Goal: Task Accomplishment & Management: Manage account settings

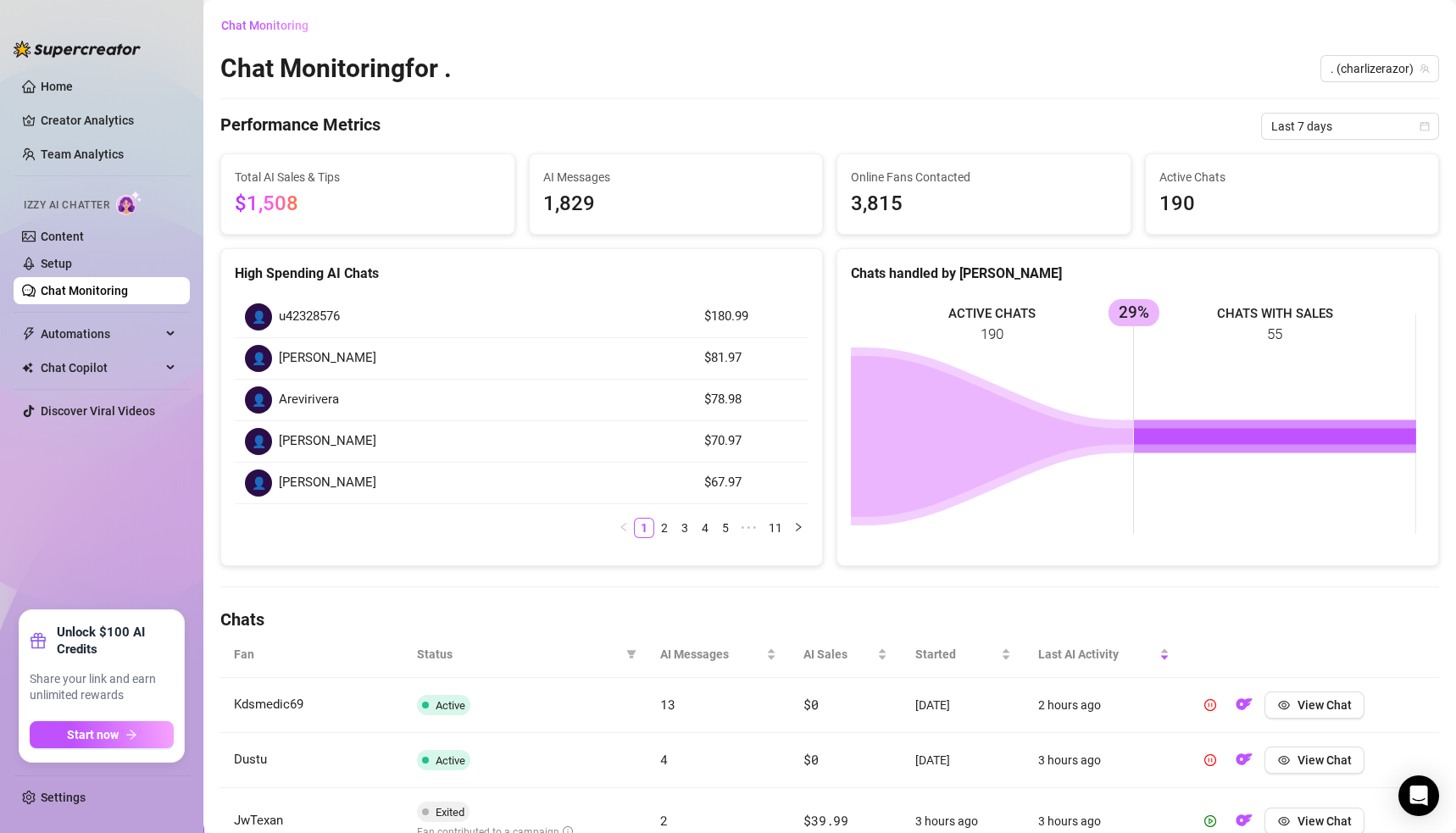
scroll to position [135, 0]
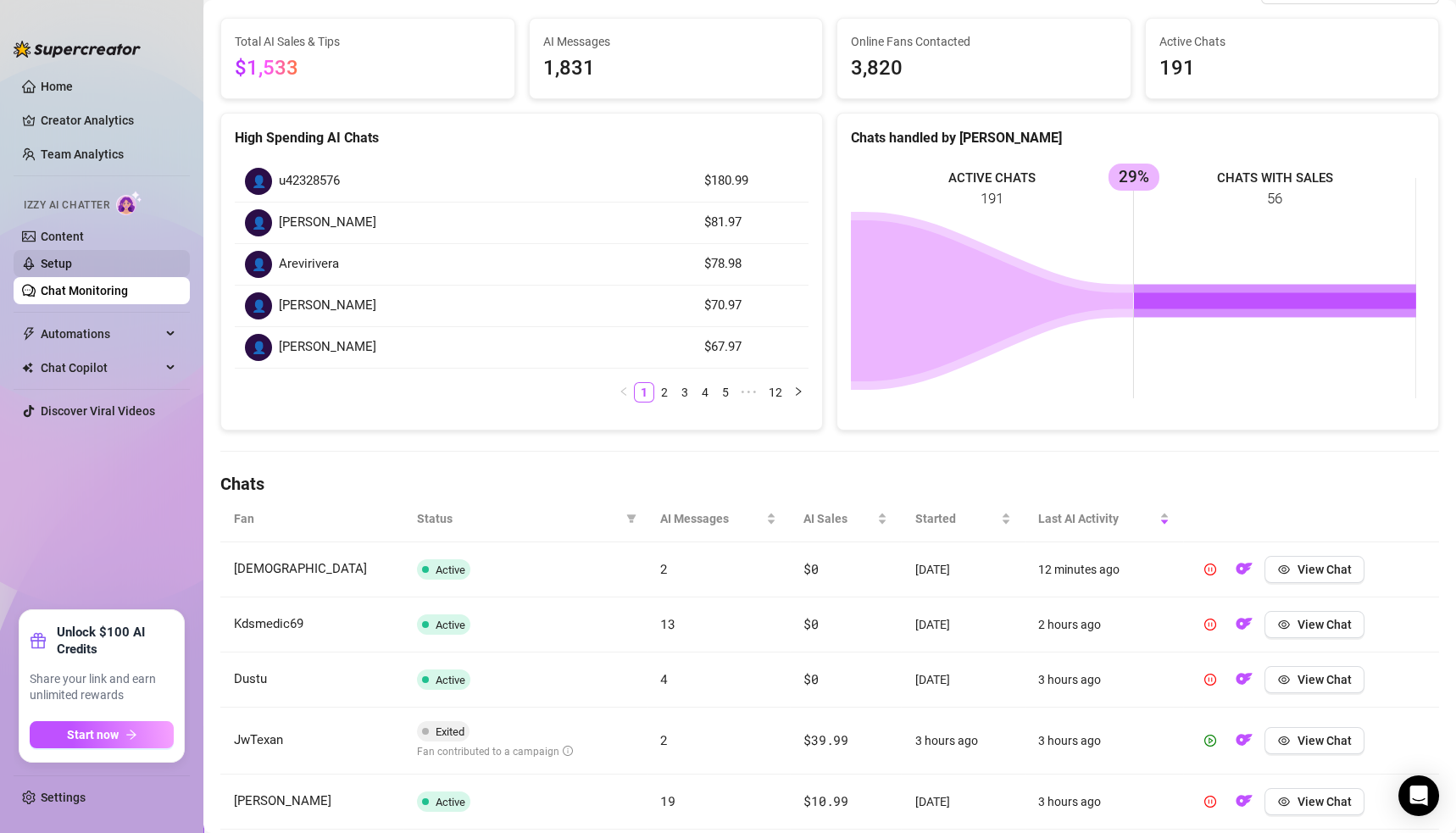
click at [54, 261] on link "Setup" at bounding box center [56, 263] width 32 height 14
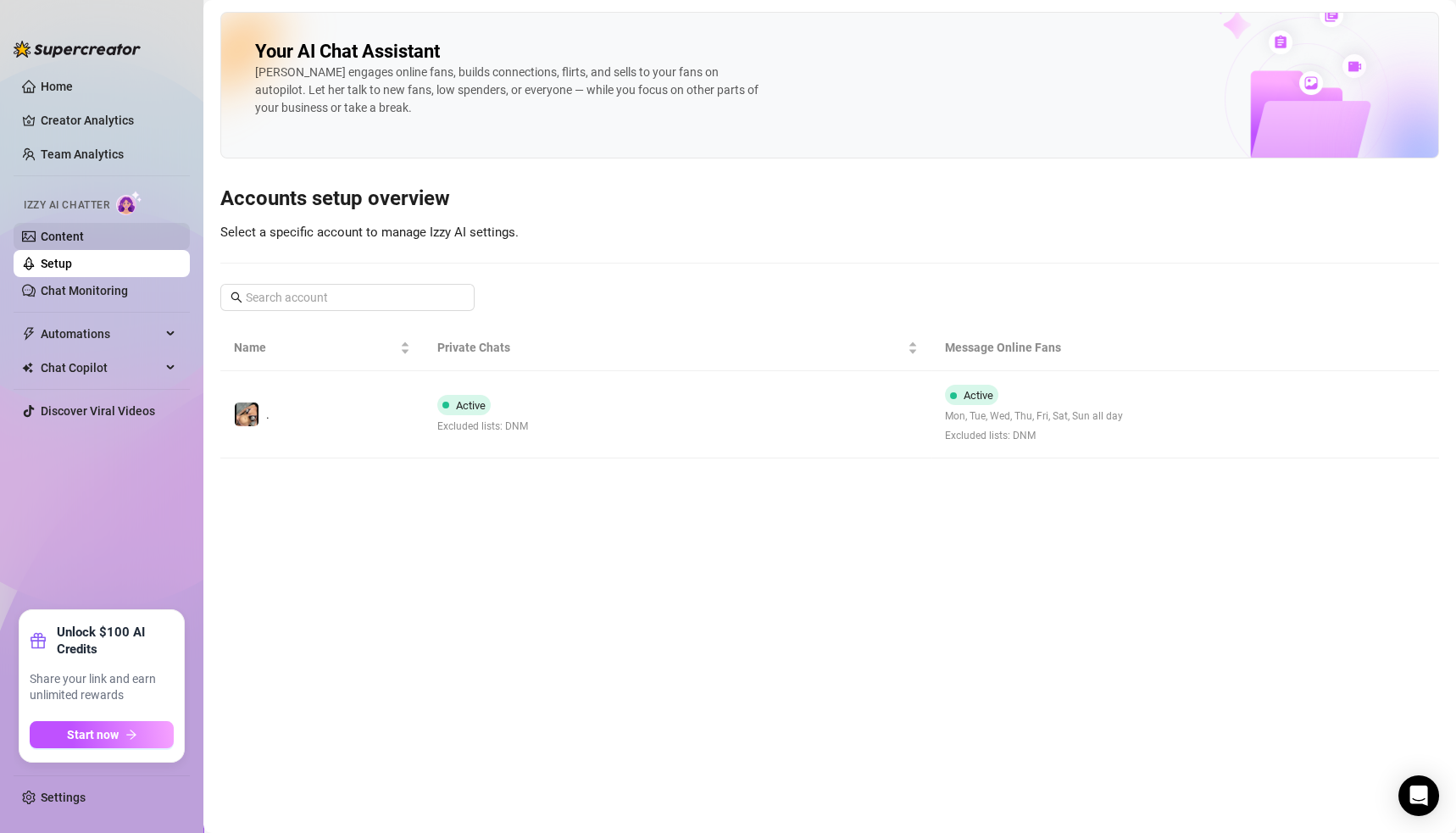
click at [77, 236] on link "Content" at bounding box center [62, 236] width 43 height 14
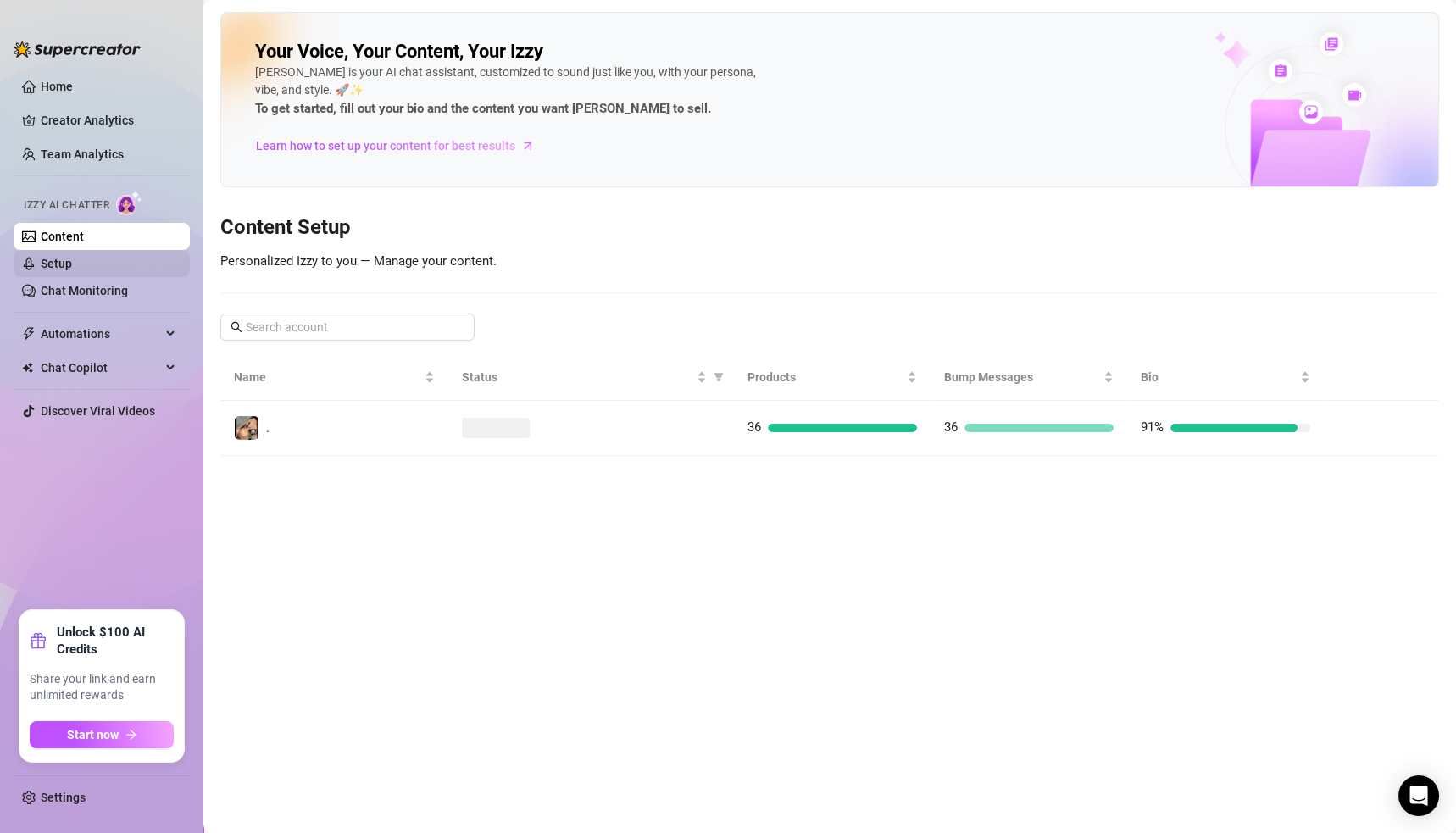
click at [61, 261] on link "Setup" at bounding box center [56, 263] width 32 height 14
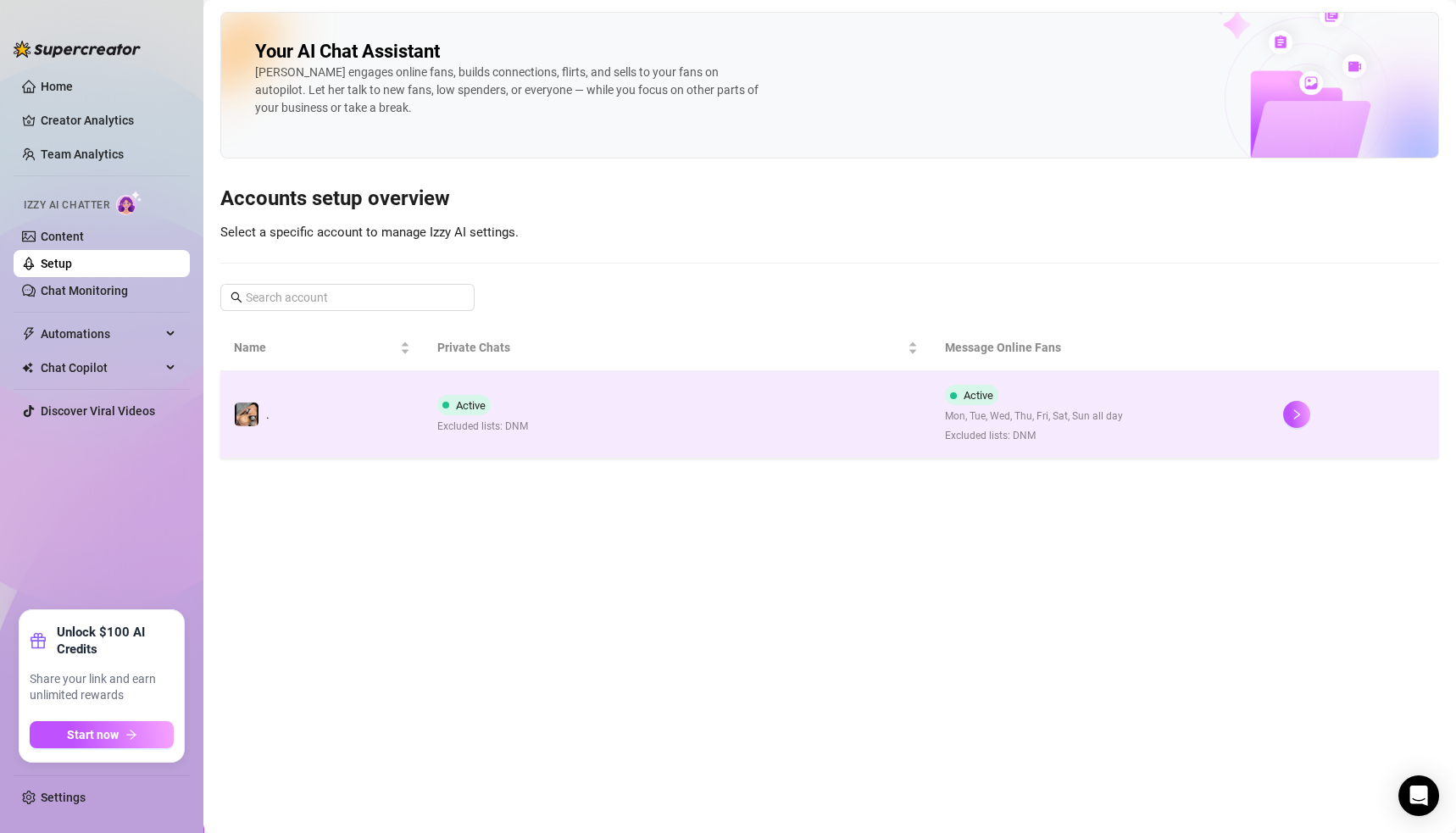
click at [1272, 407] on td at bounding box center [1355, 414] width 170 height 88
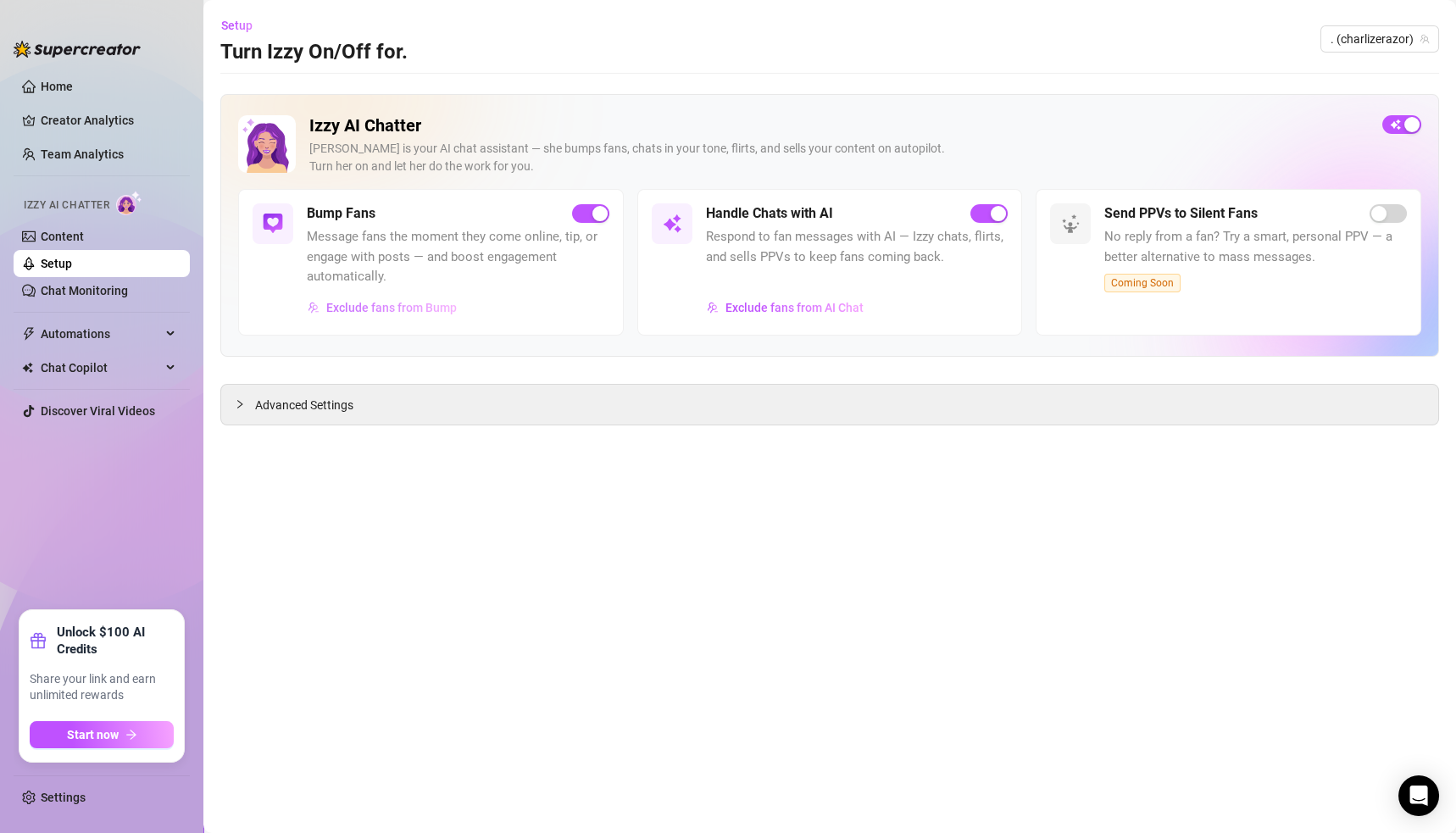
click at [392, 310] on span "Exclude fans from Bump" at bounding box center [391, 307] width 131 height 14
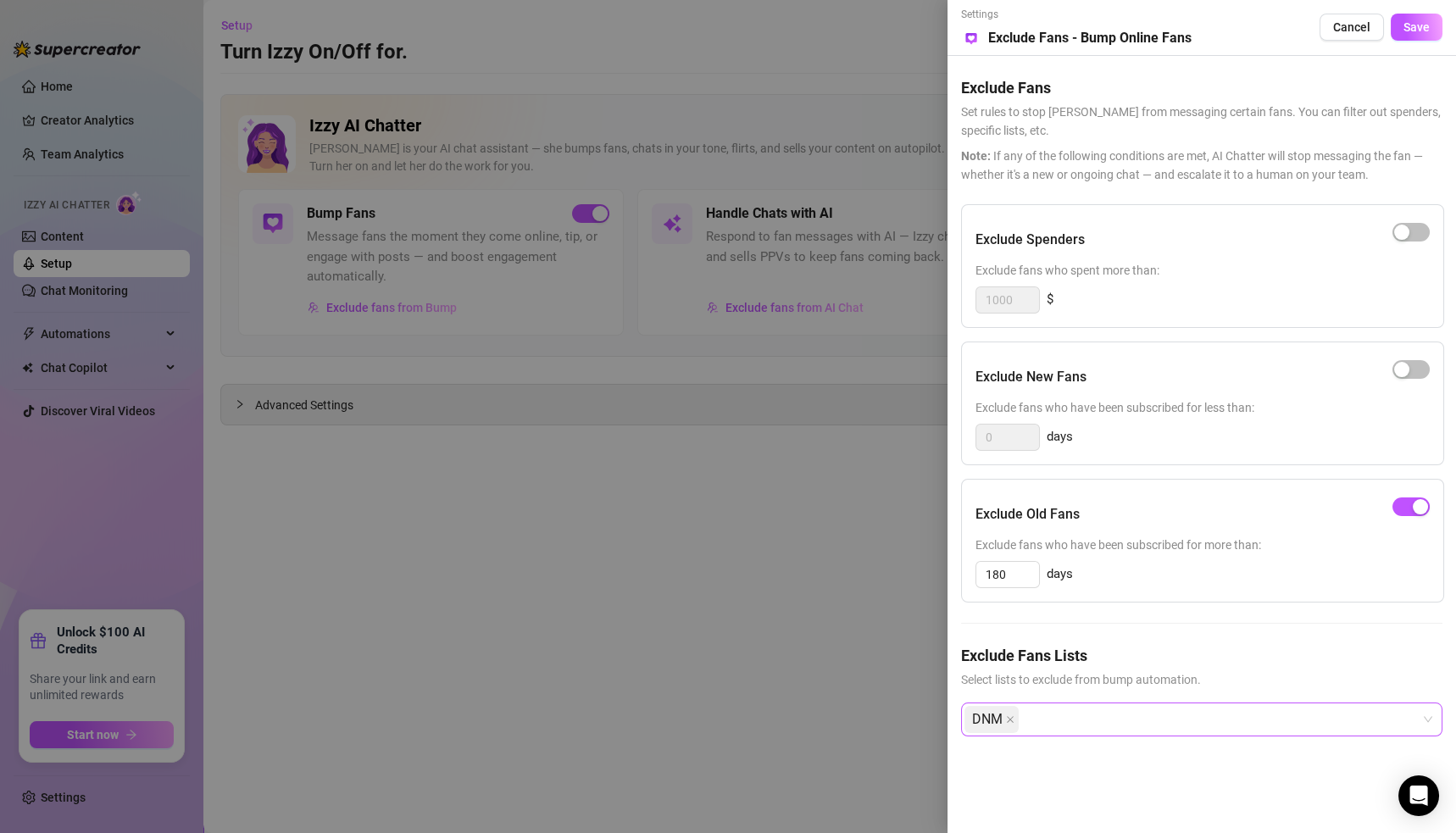
click at [1118, 710] on div "DNM" at bounding box center [1192, 719] width 457 height 31
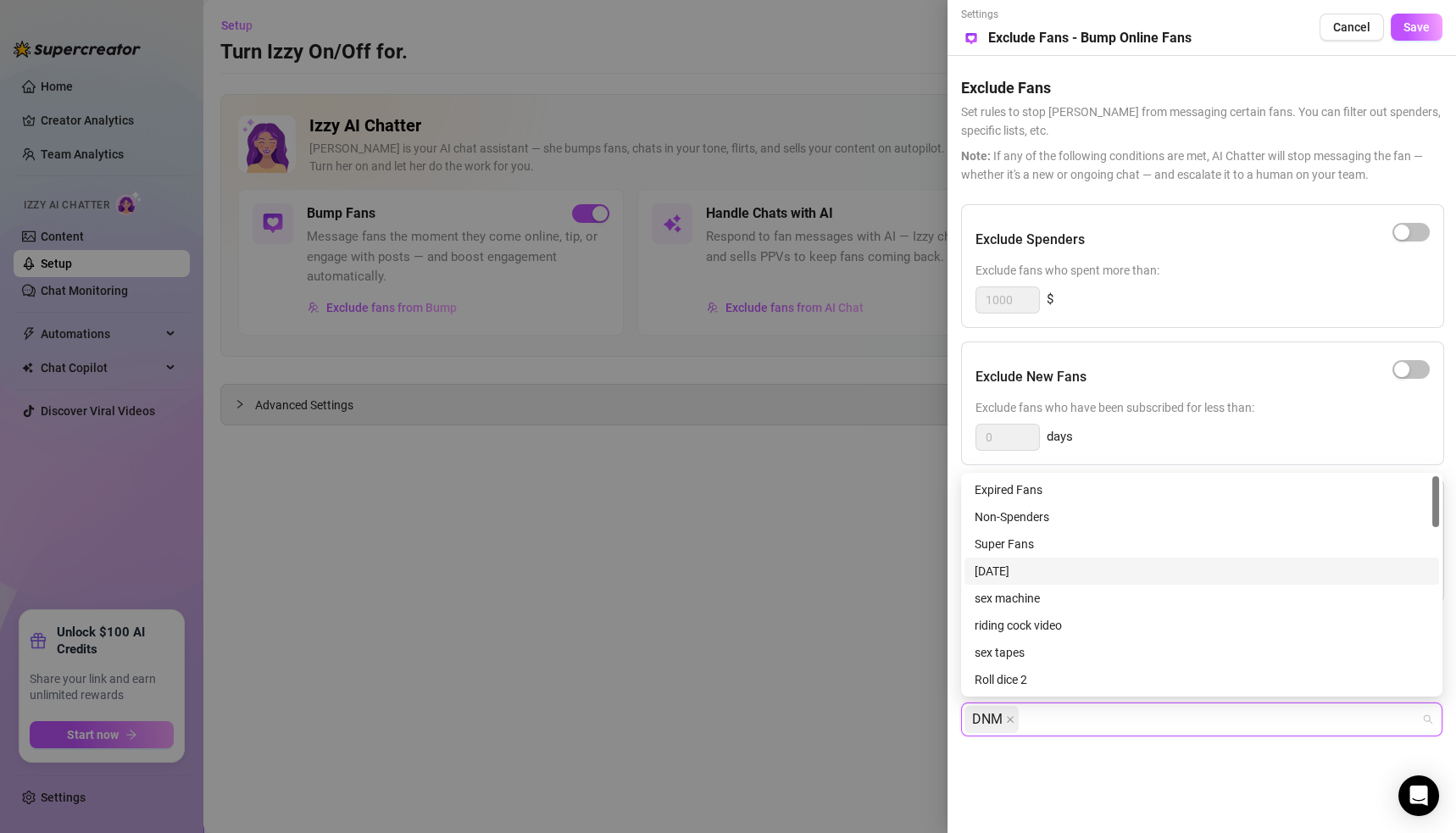
click at [707, 634] on div at bounding box center [728, 416] width 1456 height 833
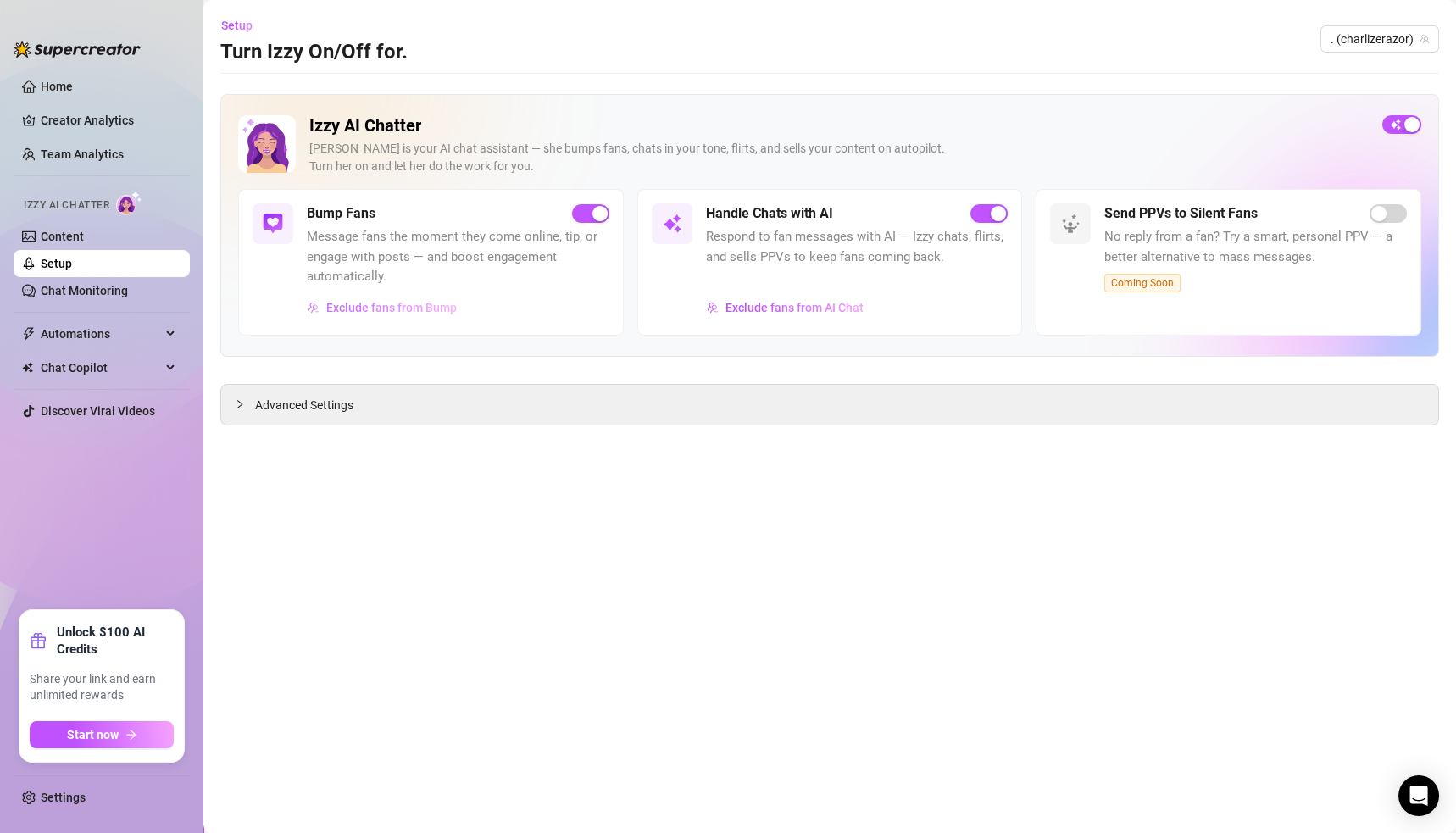
click at [337, 301] on span "Exclude fans from Bump" at bounding box center [391, 307] width 131 height 14
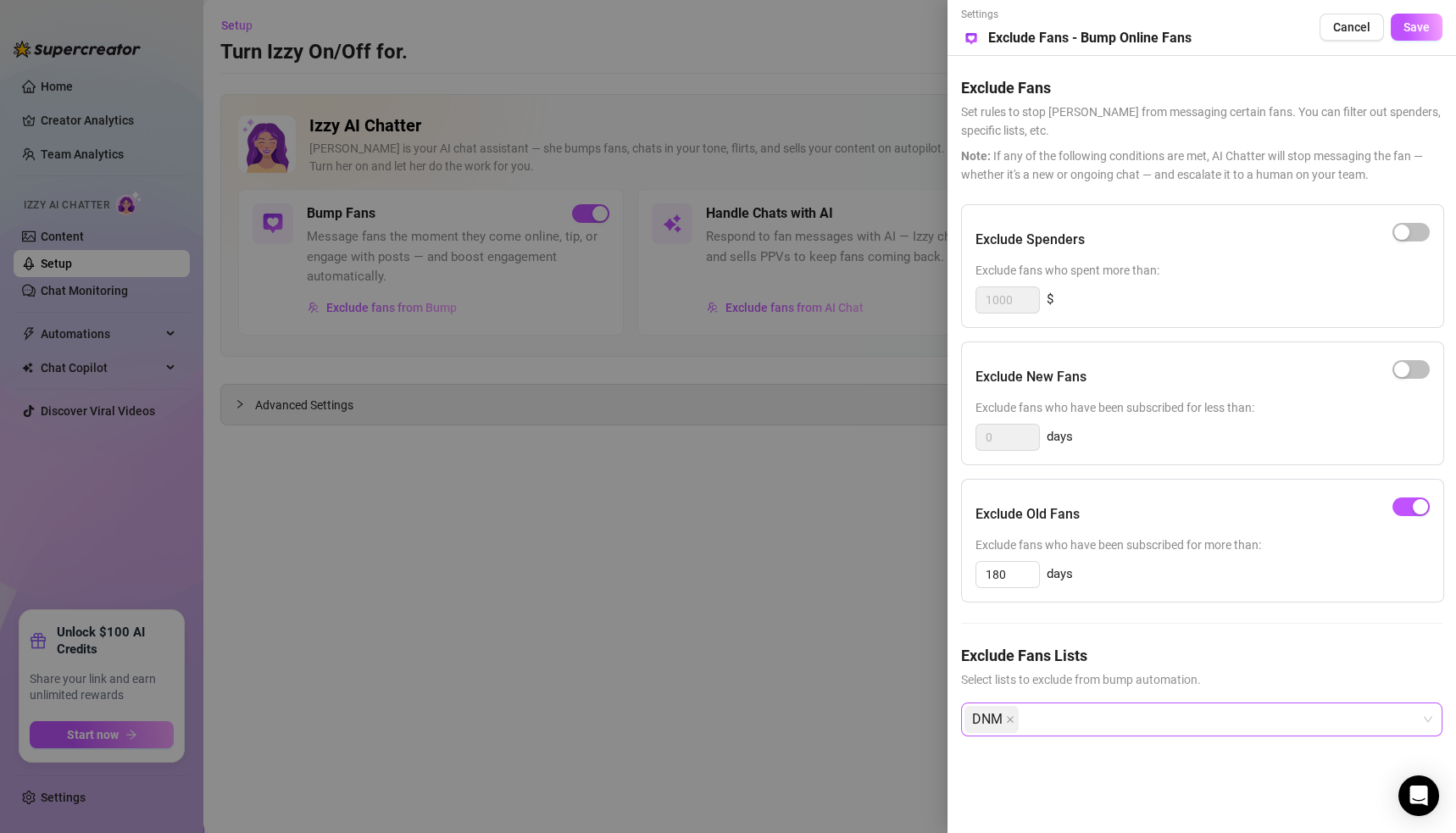
click at [1062, 715] on div "DNM" at bounding box center [1192, 719] width 457 height 31
type input "d"
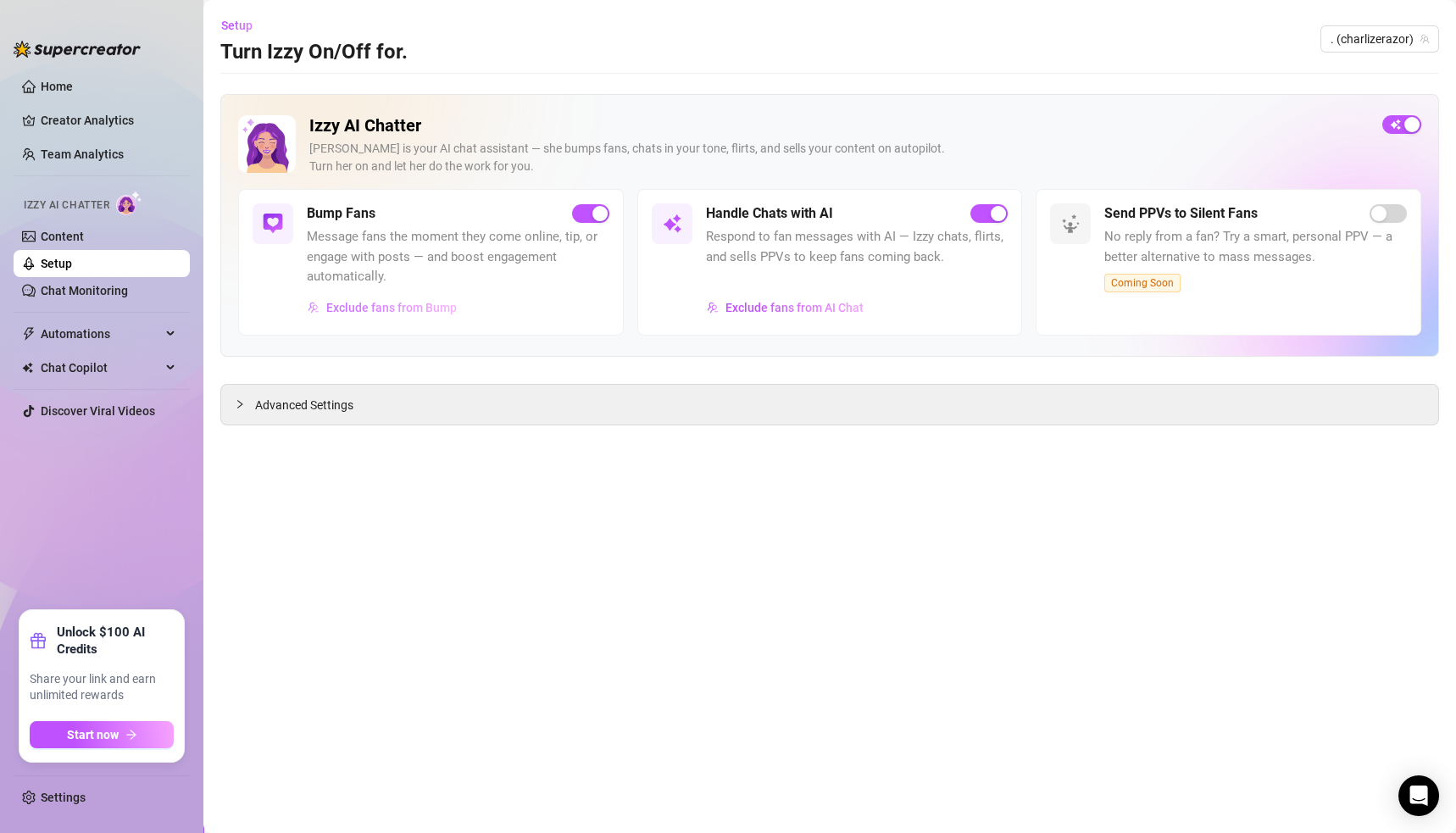
click at [361, 312] on span "Exclude fans from Bump" at bounding box center [391, 307] width 131 height 14
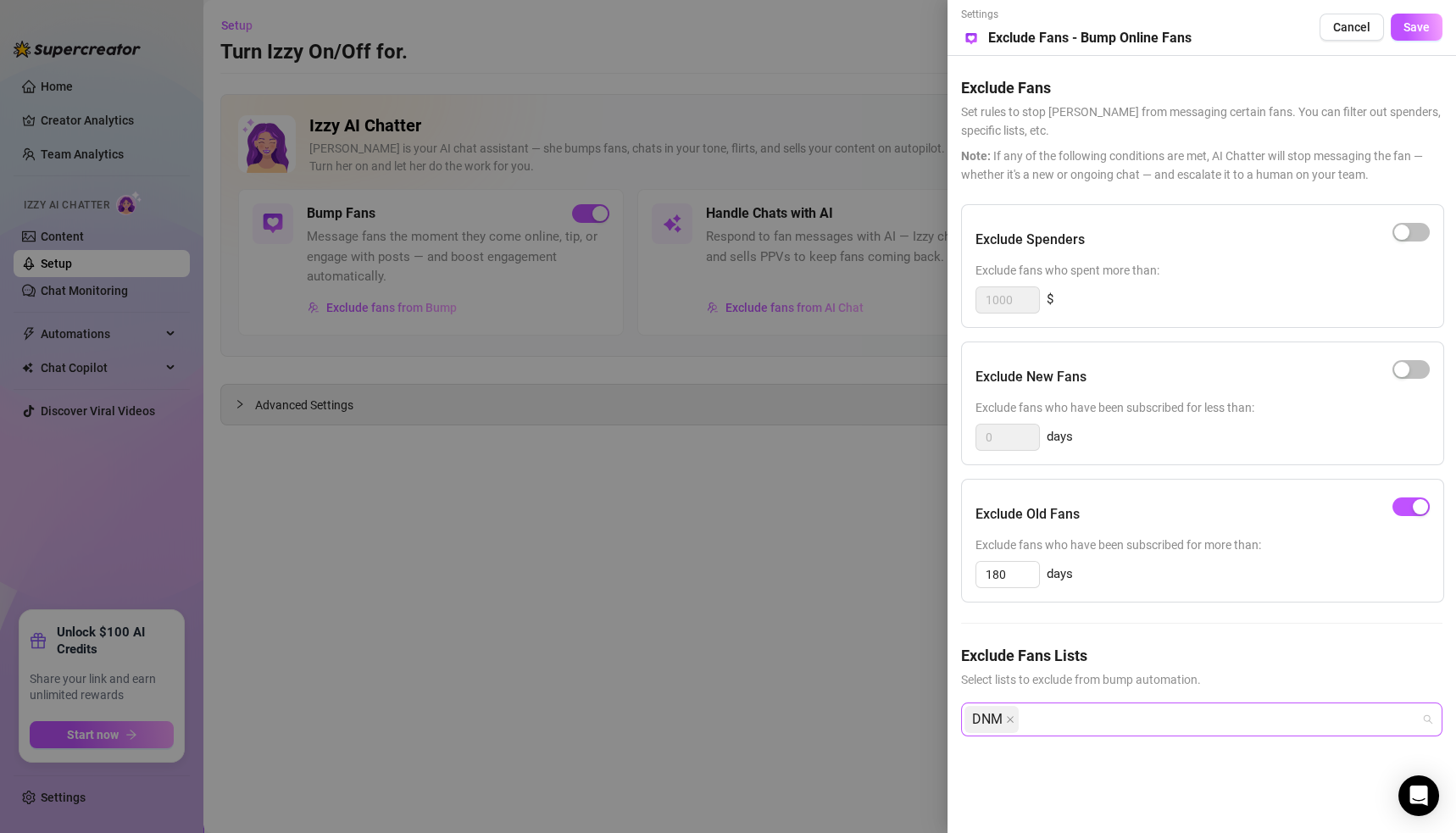
click at [1100, 723] on div "DNM" at bounding box center [1192, 719] width 457 height 31
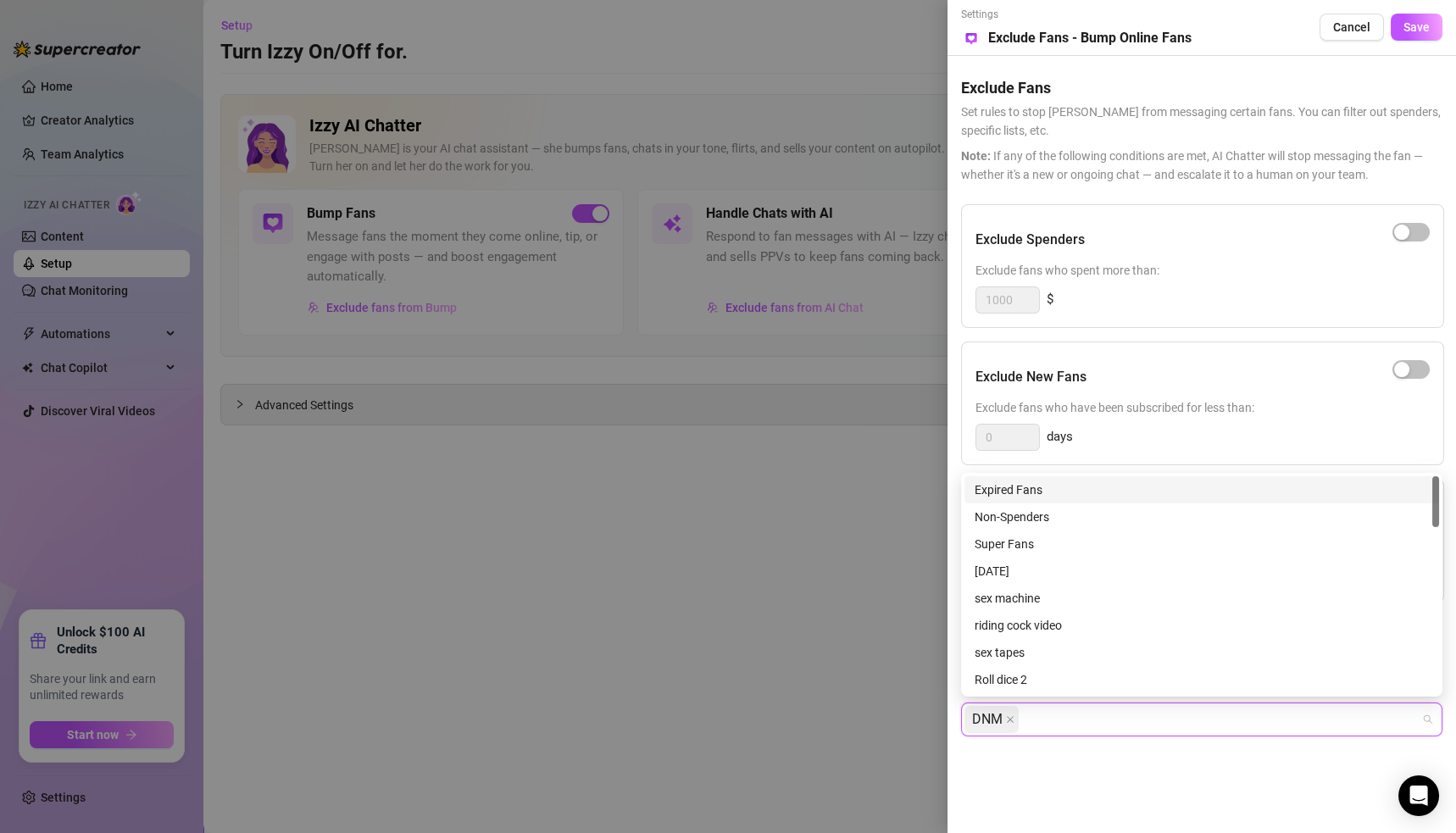
type input "d"
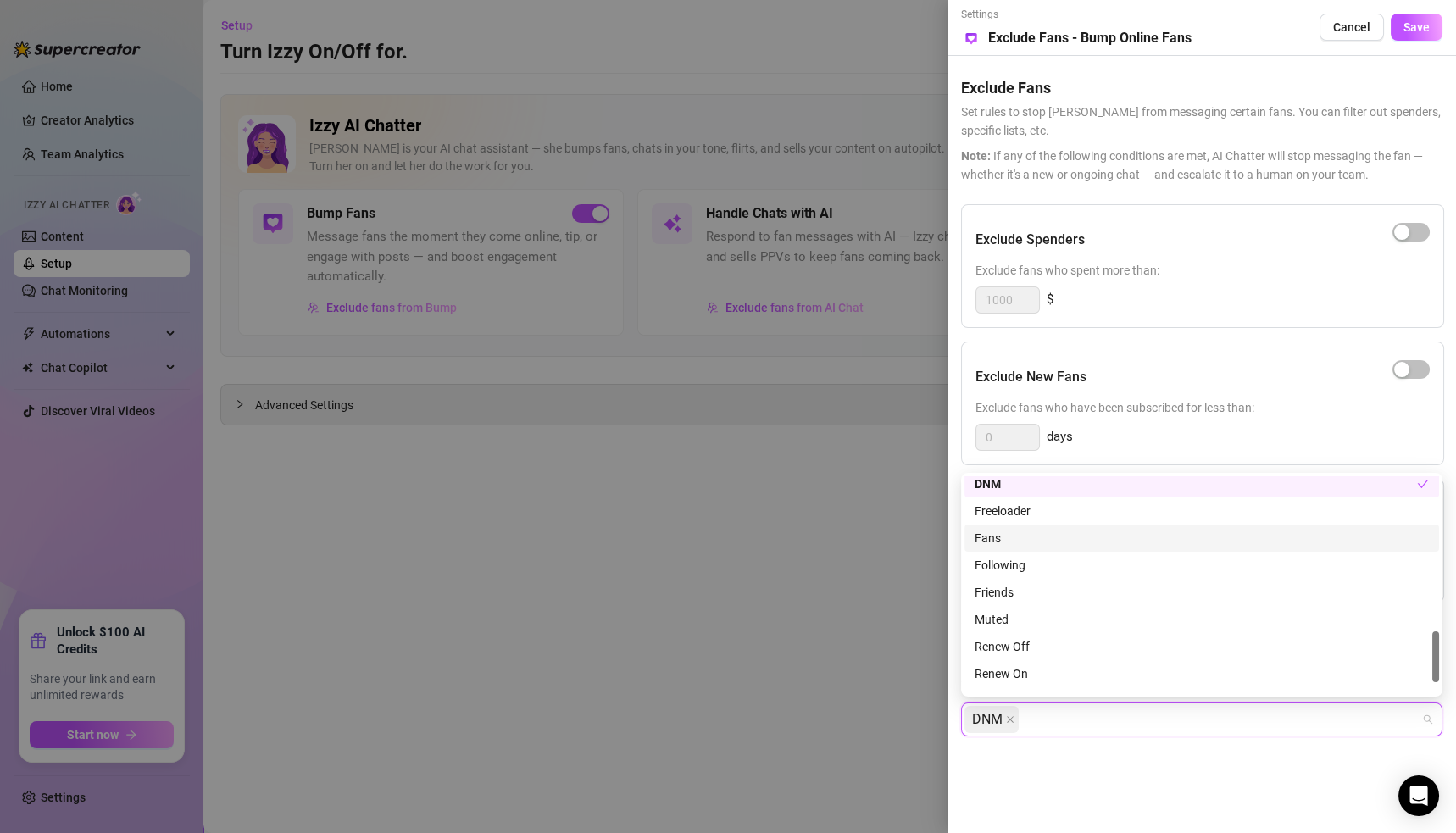
scroll to position [704, 0]
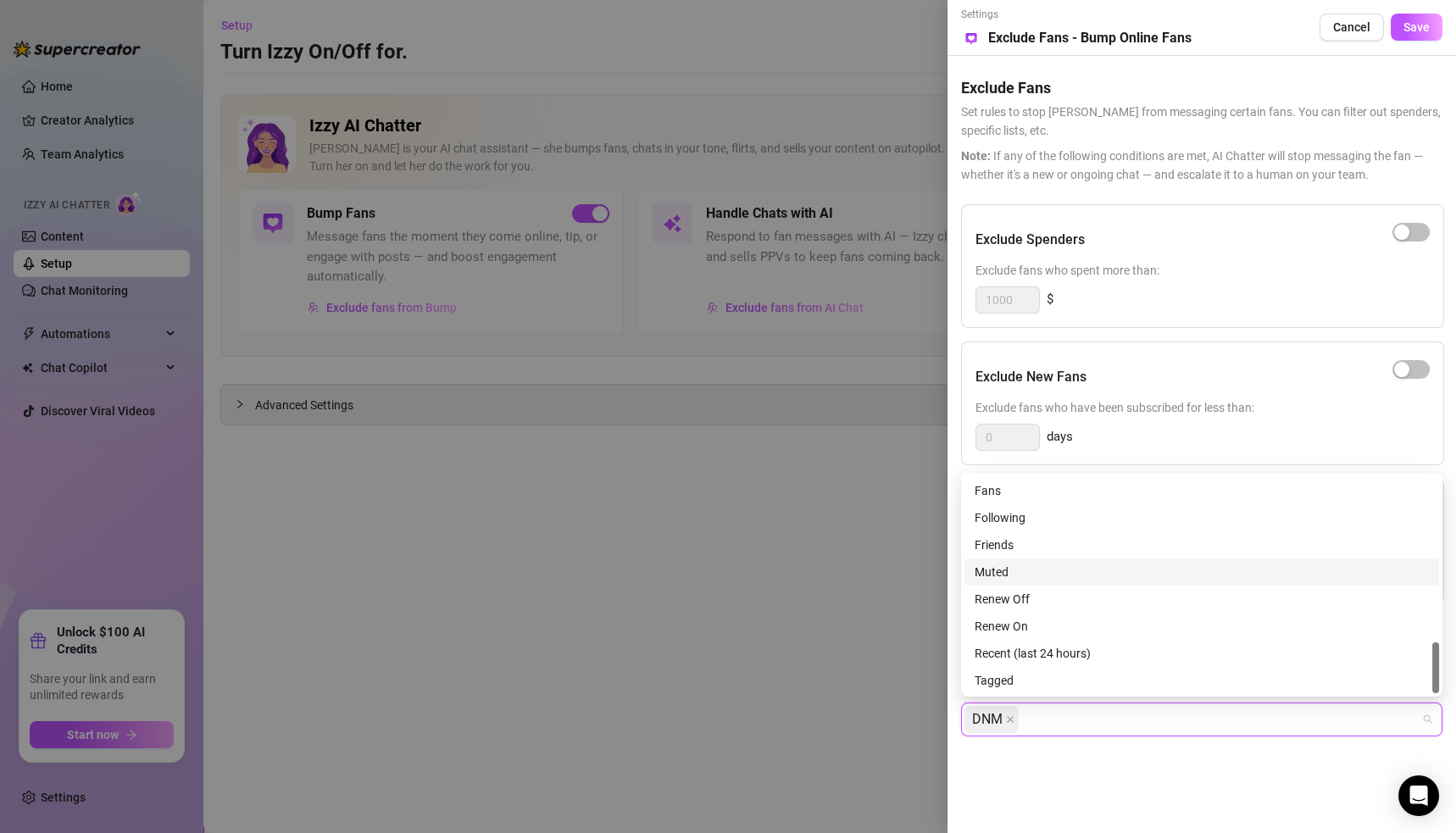
click at [526, 616] on div at bounding box center [728, 416] width 1456 height 833
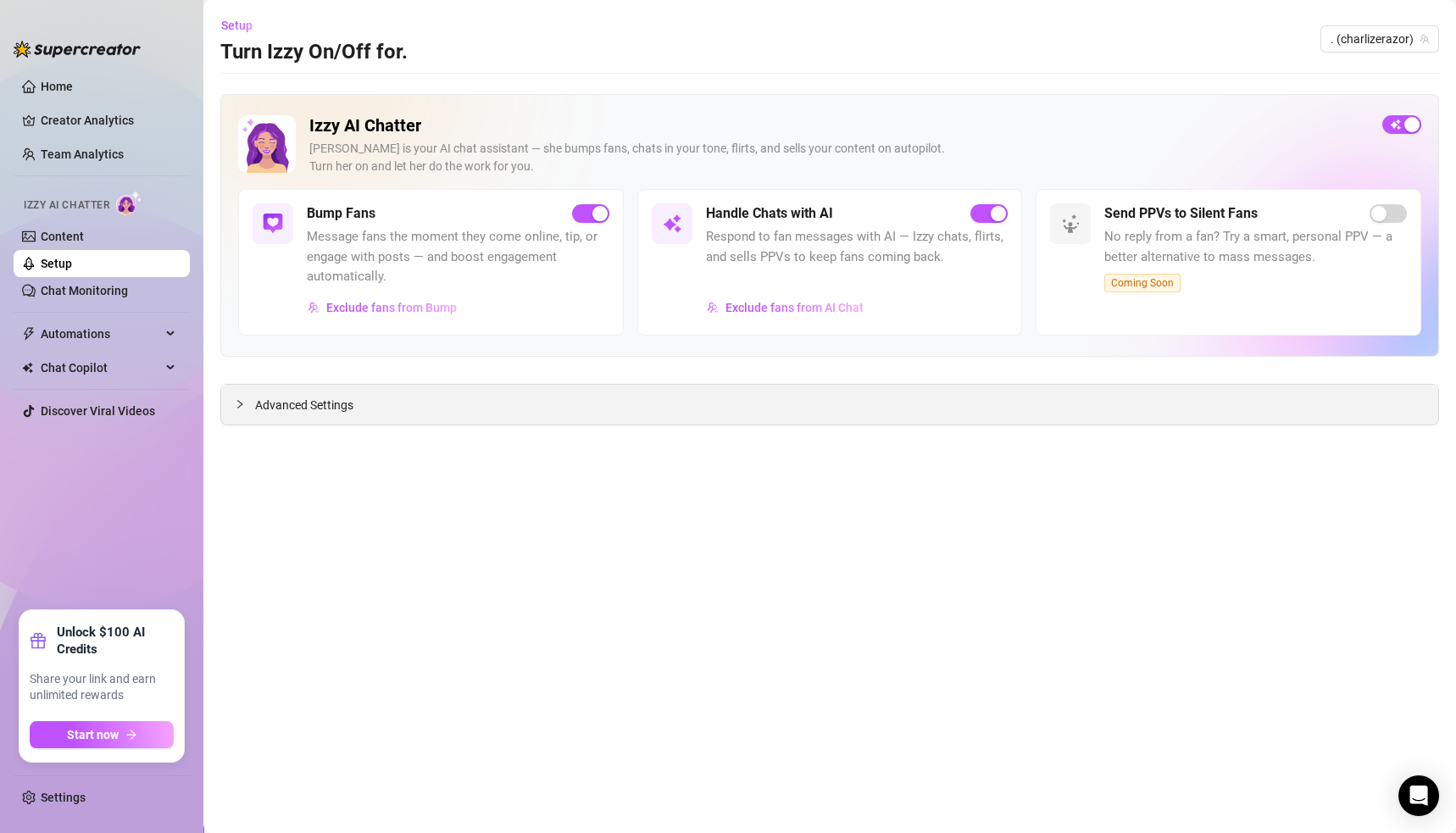
click at [298, 420] on div "Advanced Settings" at bounding box center [830, 404] width 1217 height 40
click at [299, 410] on span "Advanced Settings" at bounding box center [304, 404] width 98 height 19
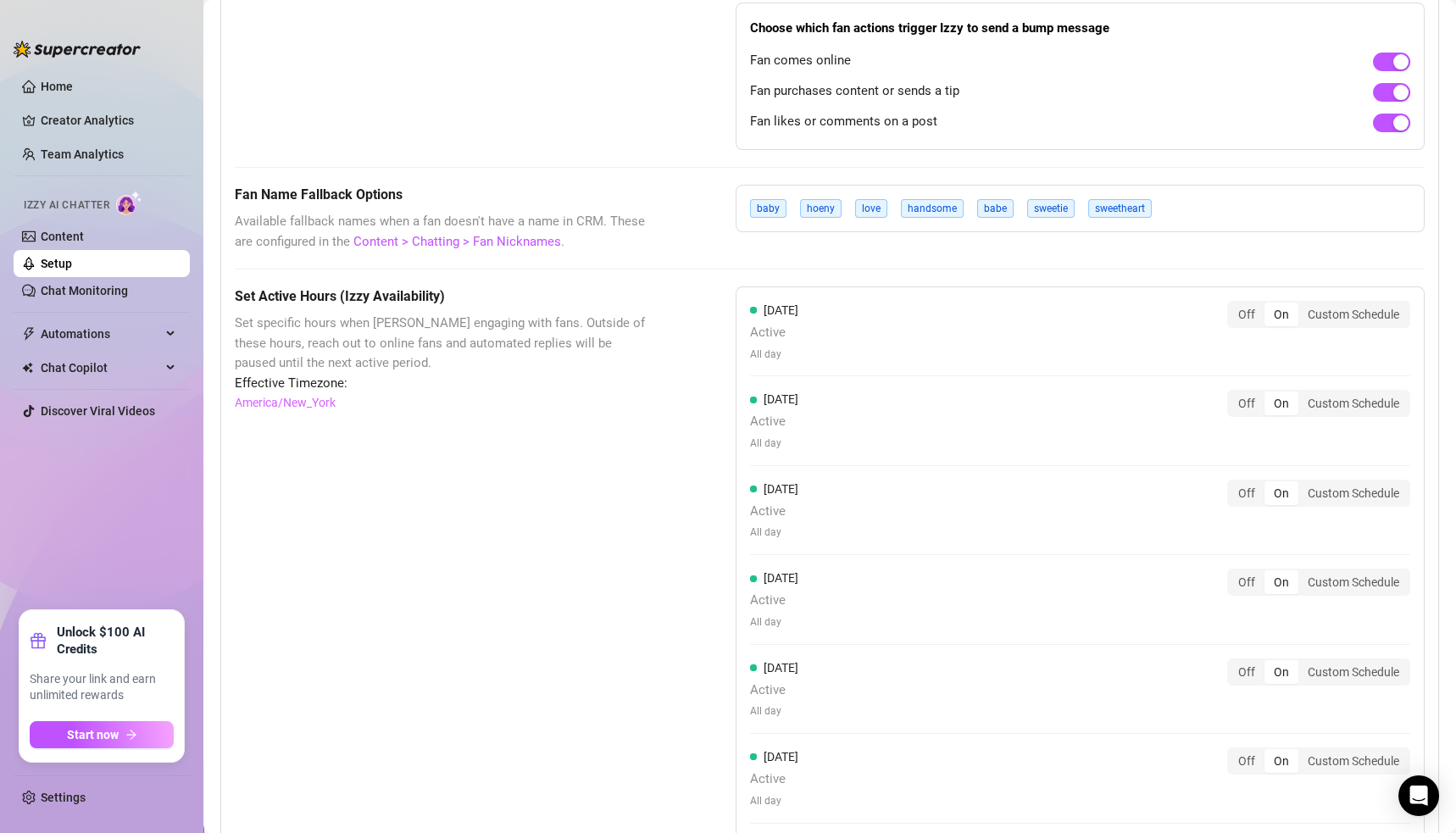
scroll to position [1164, 0]
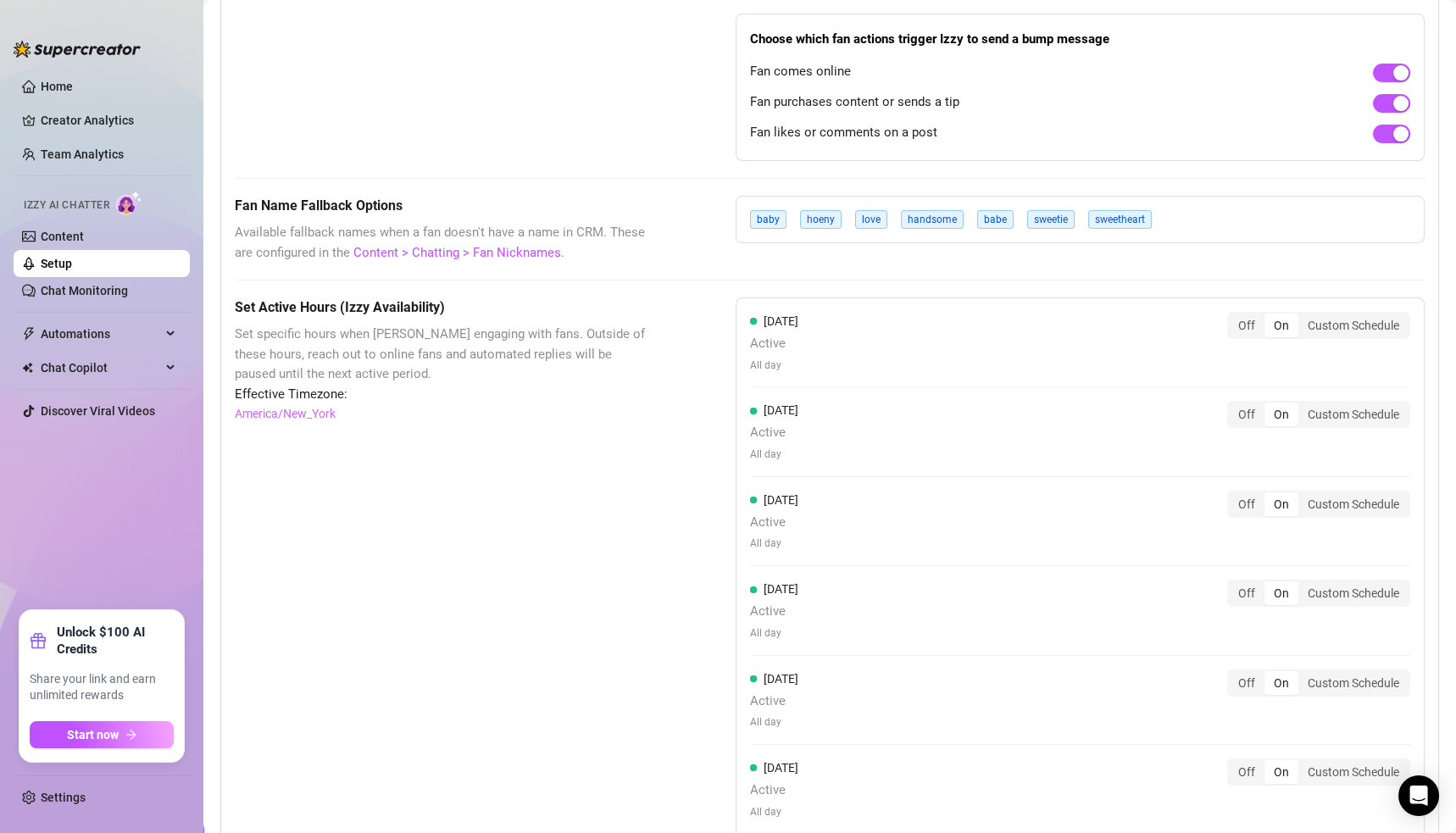
click at [817, 215] on span "hoeny" at bounding box center [821, 219] width 42 height 19
click at [827, 214] on span "hoeny" at bounding box center [821, 219] width 42 height 19
click at [1219, 215] on div "baby hoeny love handsome babe sweetie sweetheart" at bounding box center [1080, 219] width 689 height 48
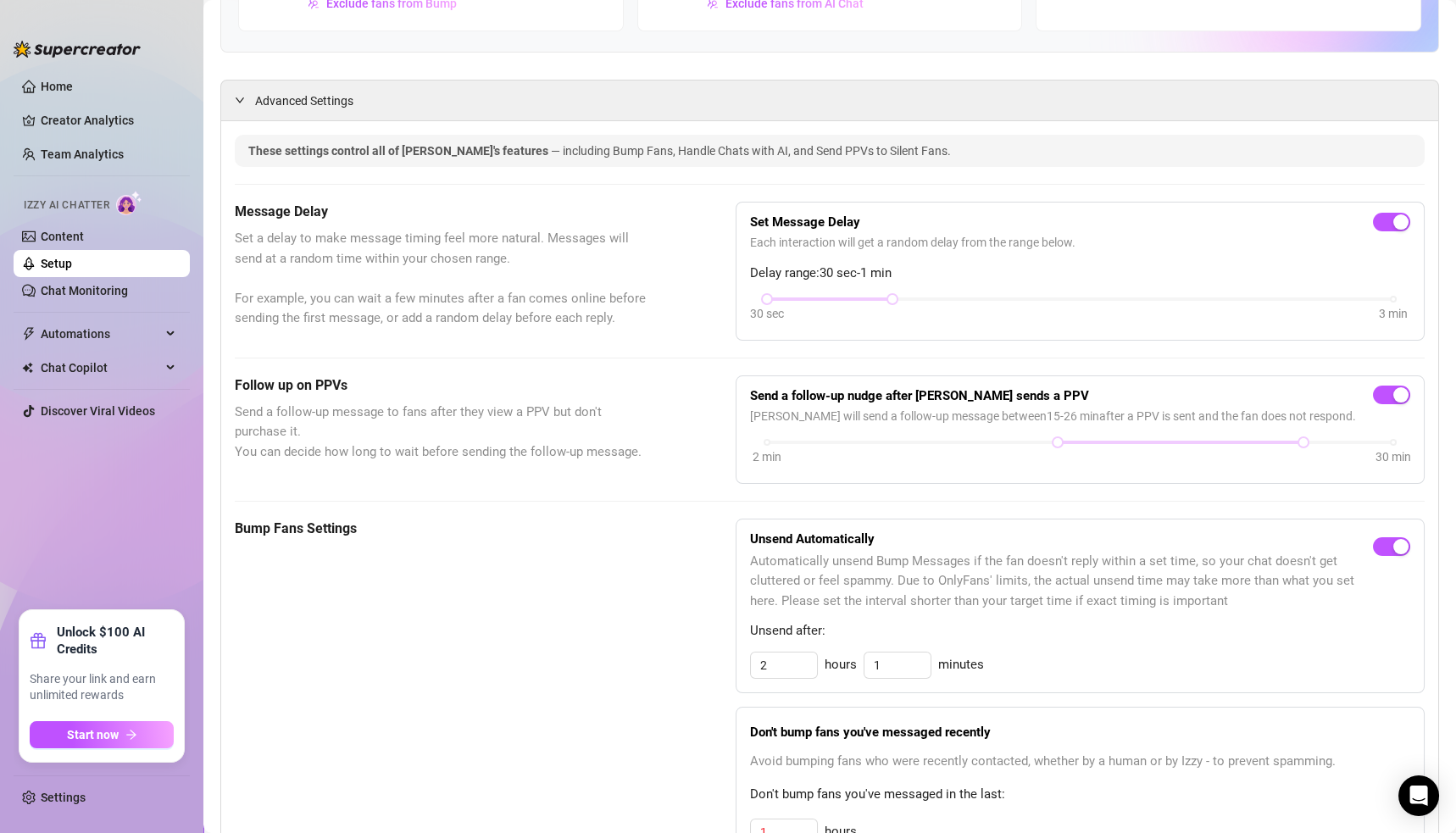
scroll to position [50, 0]
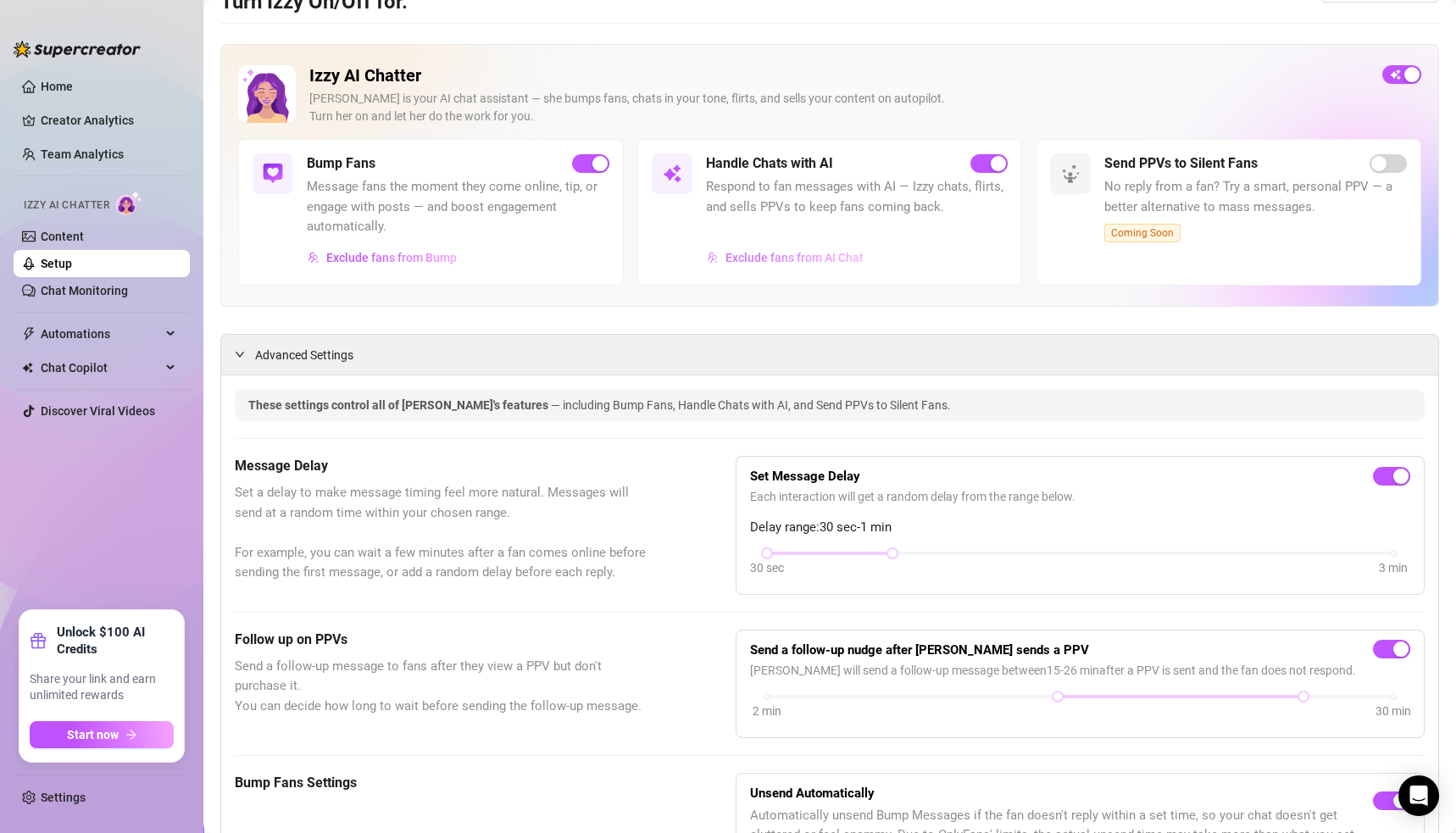
click at [760, 254] on span "Exclude fans from AI Chat" at bounding box center [794, 257] width 138 height 14
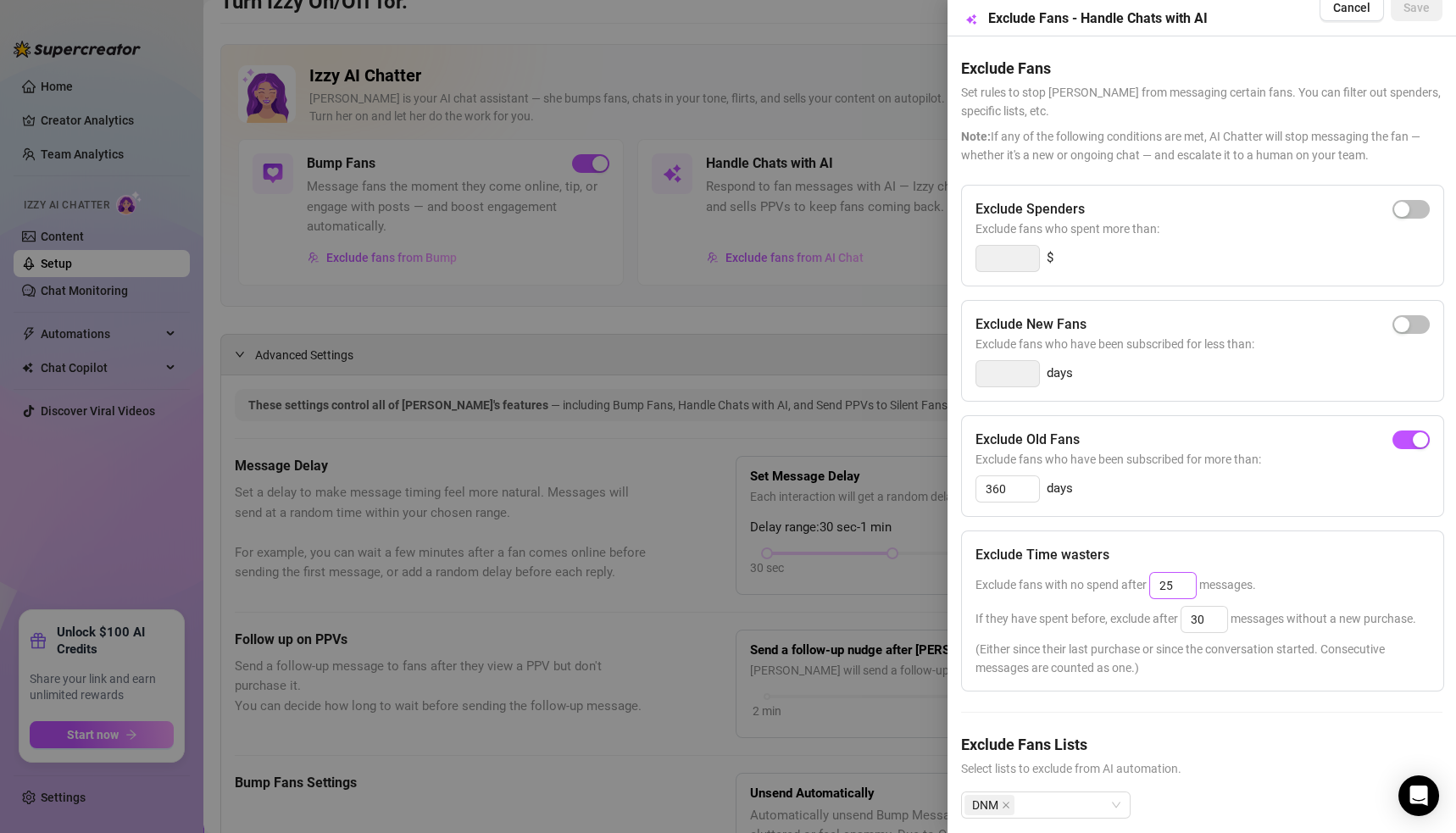
scroll to position [71, 0]
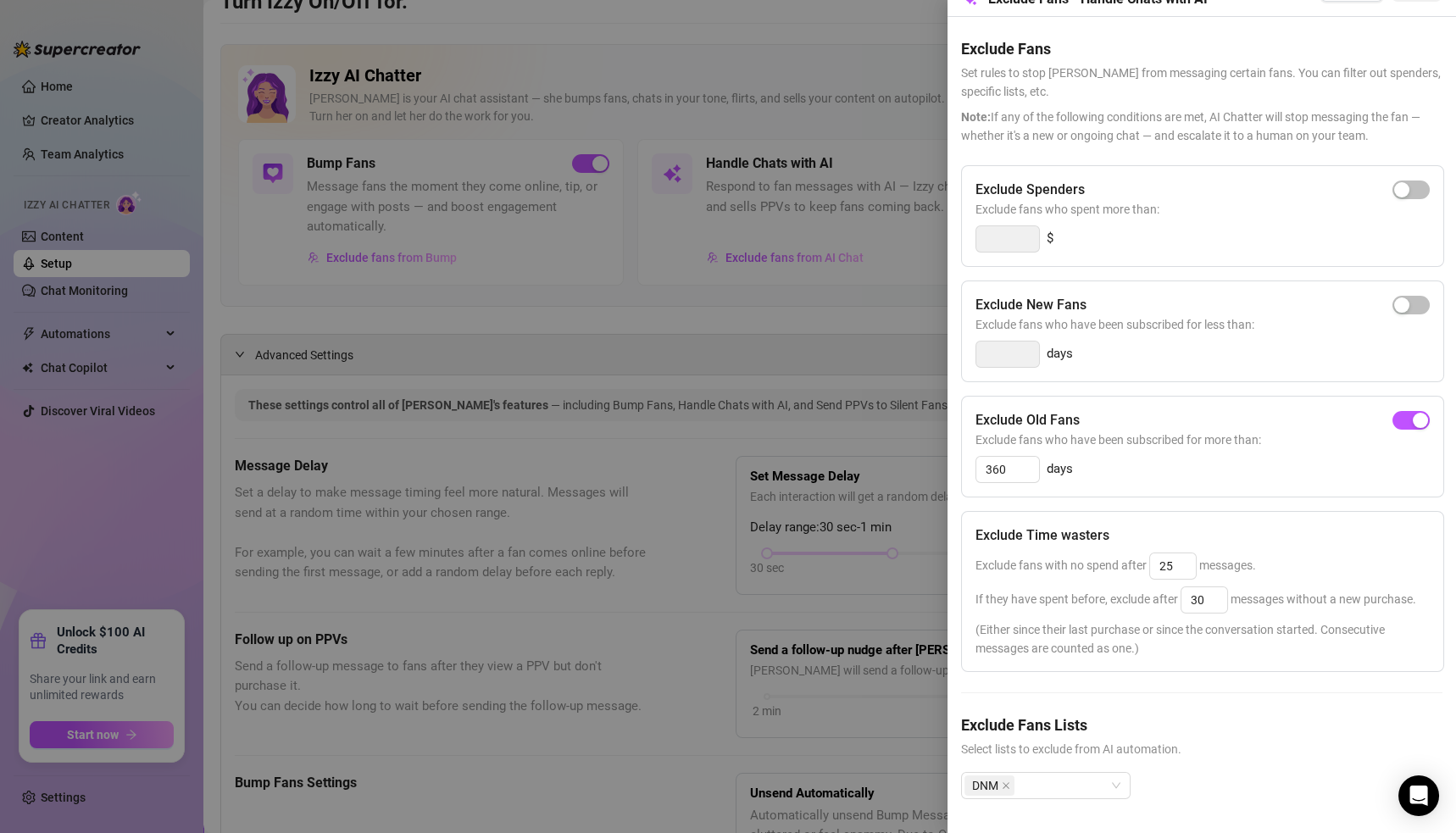
click at [688, 315] on div at bounding box center [728, 416] width 1456 height 833
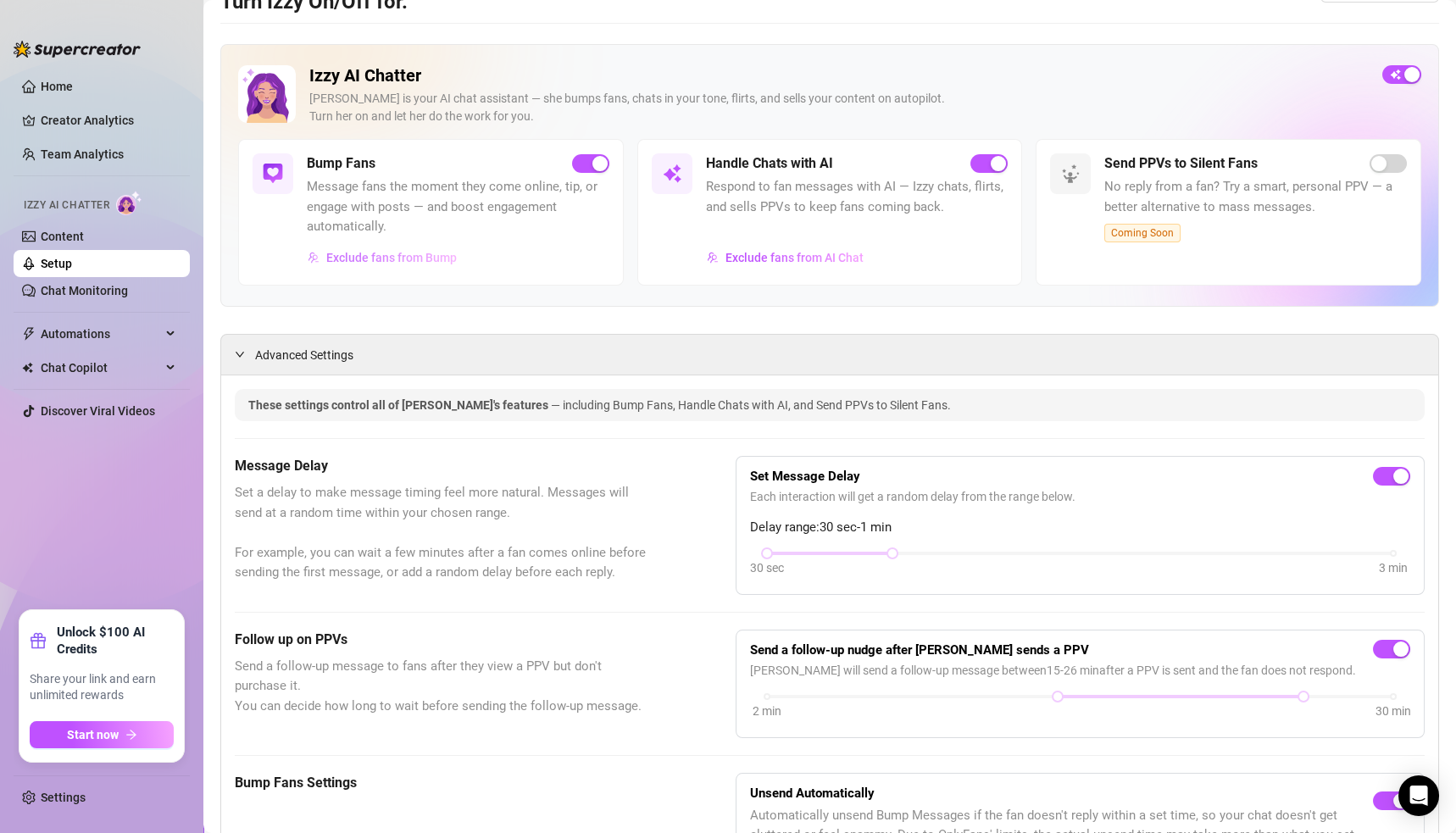
click at [378, 256] on span "Exclude fans from Bump" at bounding box center [391, 257] width 131 height 14
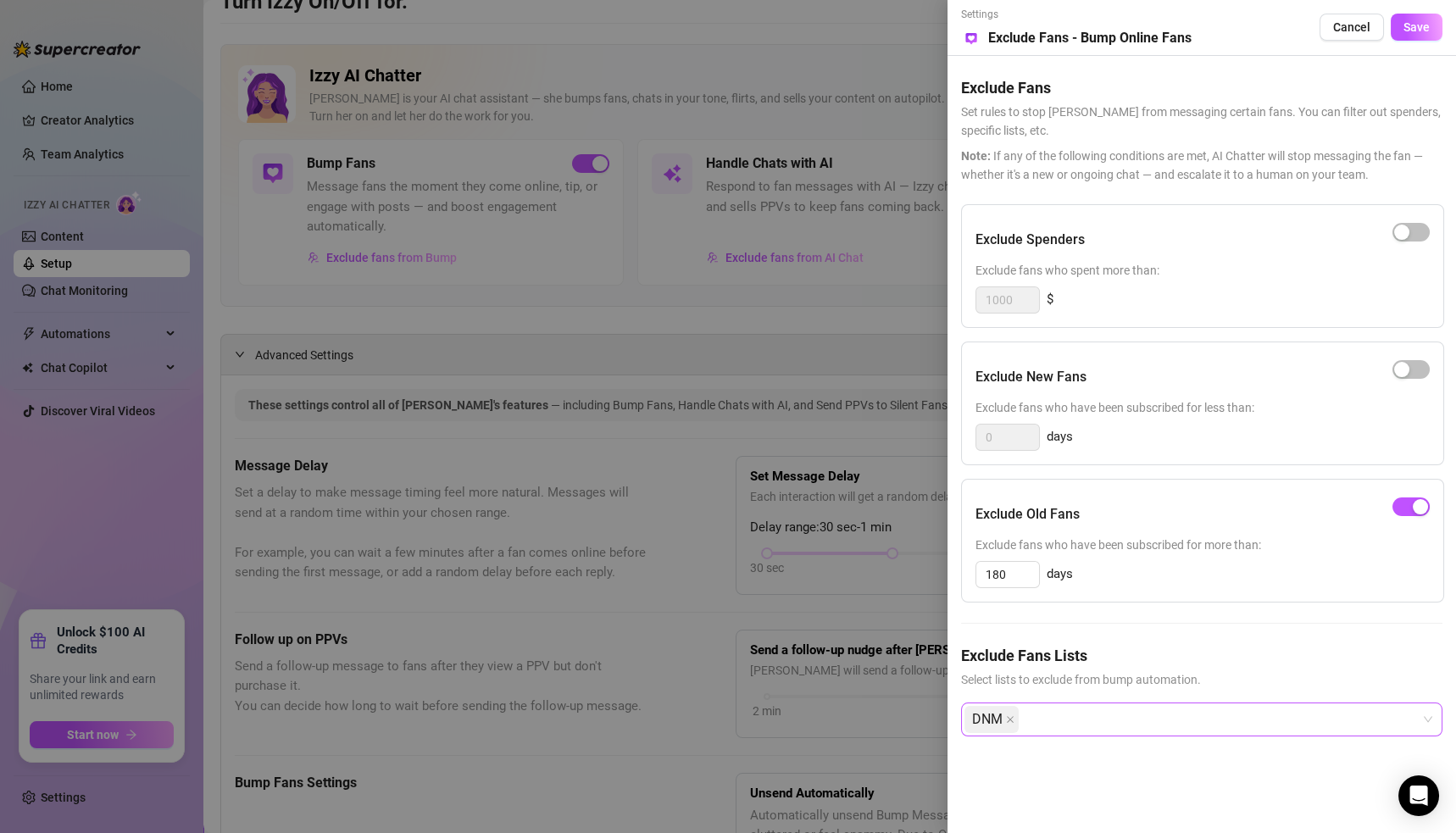
click at [1076, 717] on div "DNM" at bounding box center [1192, 719] width 457 height 31
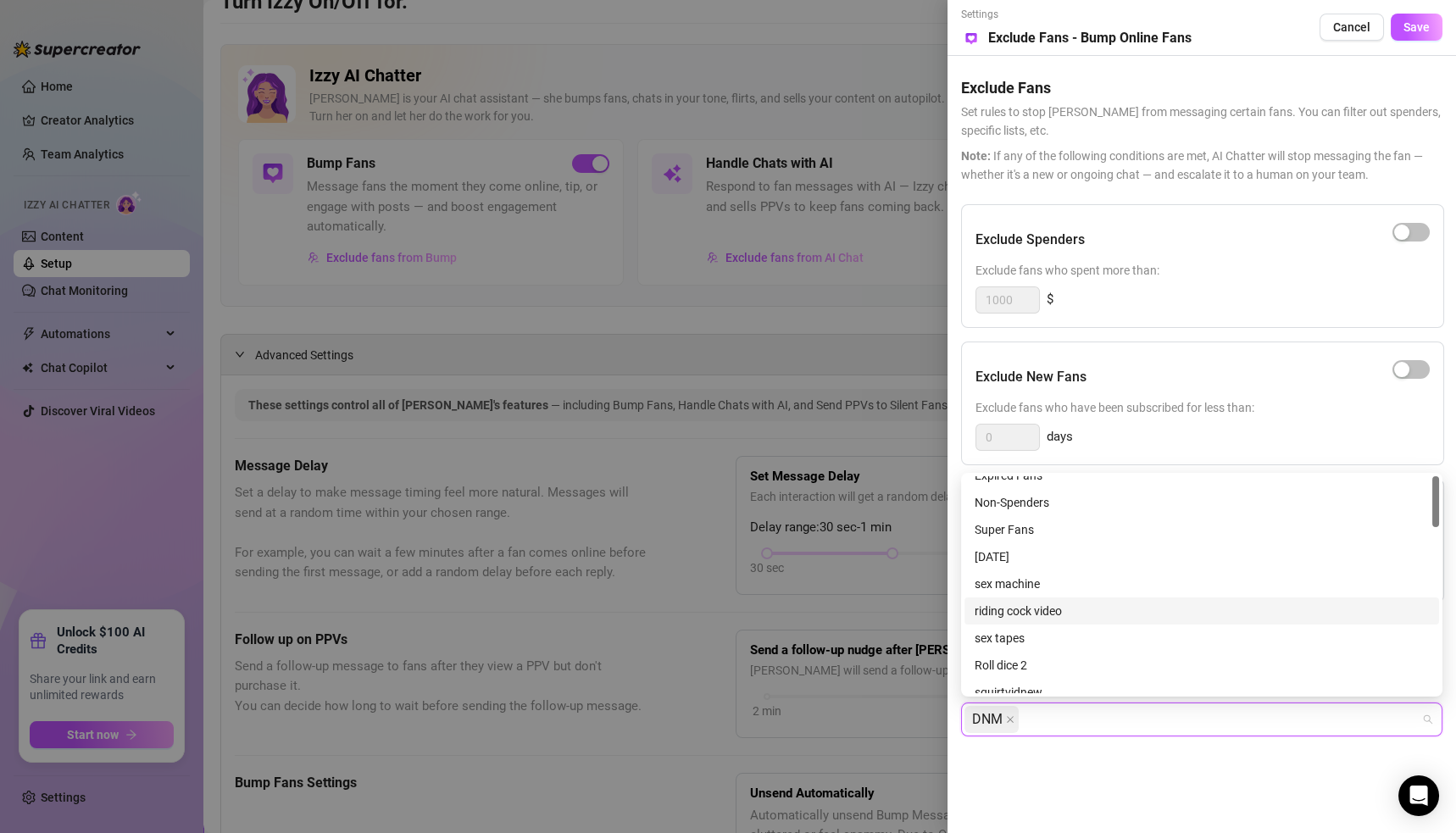
scroll to position [0, 0]
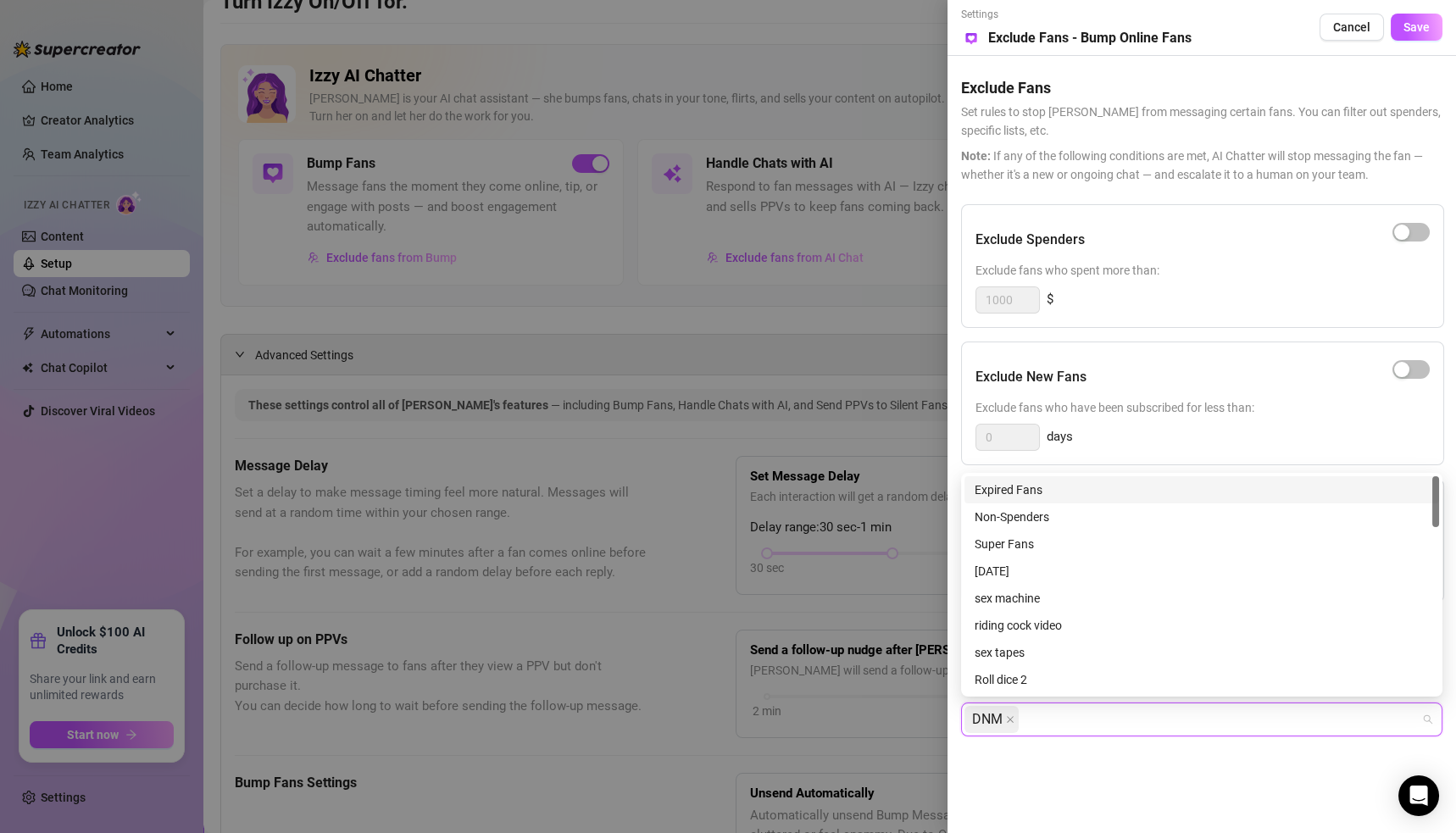
click at [842, 307] on div at bounding box center [728, 416] width 1456 height 833
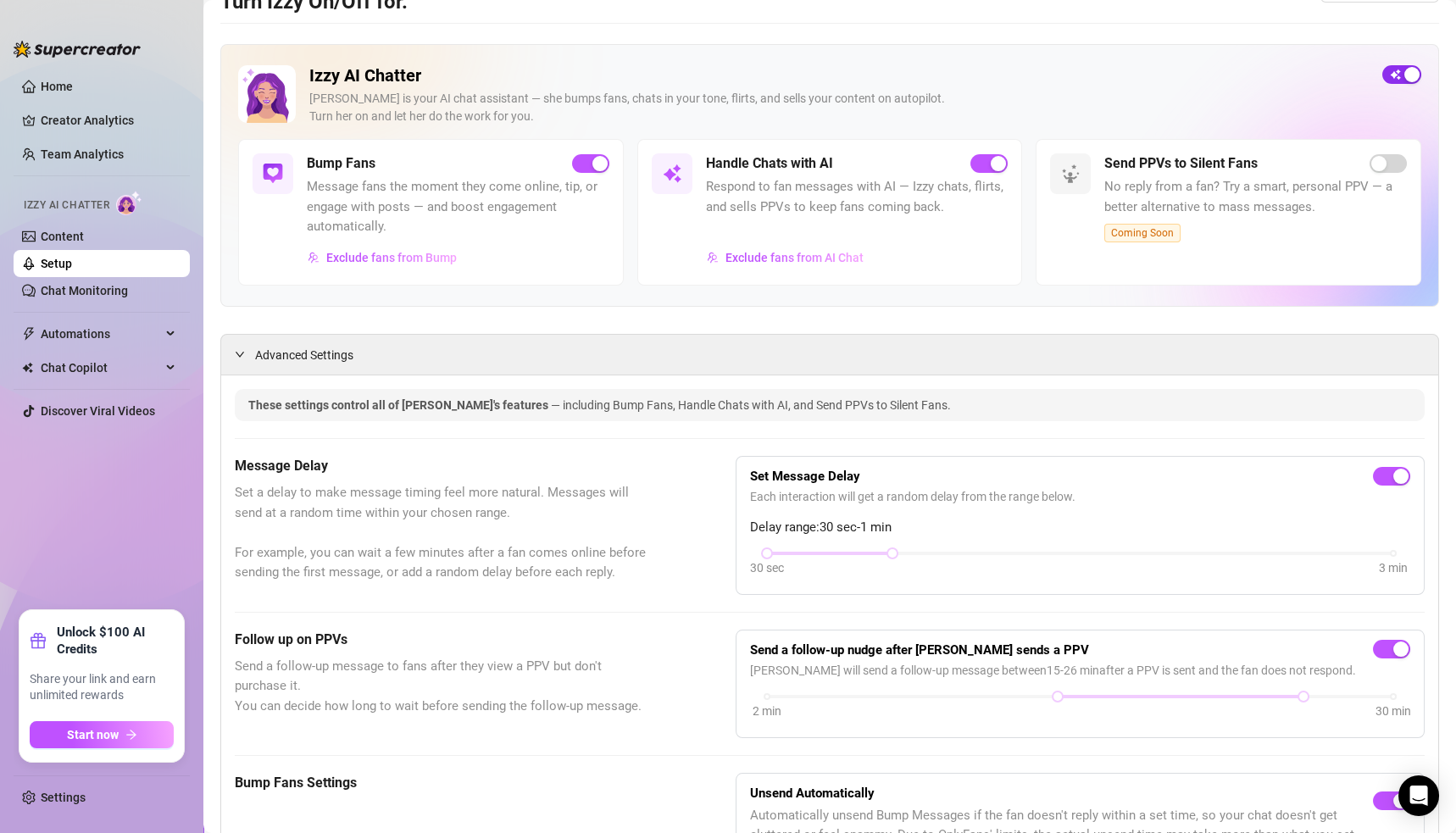
click at [1382, 76] on span "button" at bounding box center [1401, 74] width 39 height 19
click at [1384, 71] on div "button" at bounding box center [1391, 74] width 15 height 15
